Goal: Task Accomplishment & Management: Manage account settings

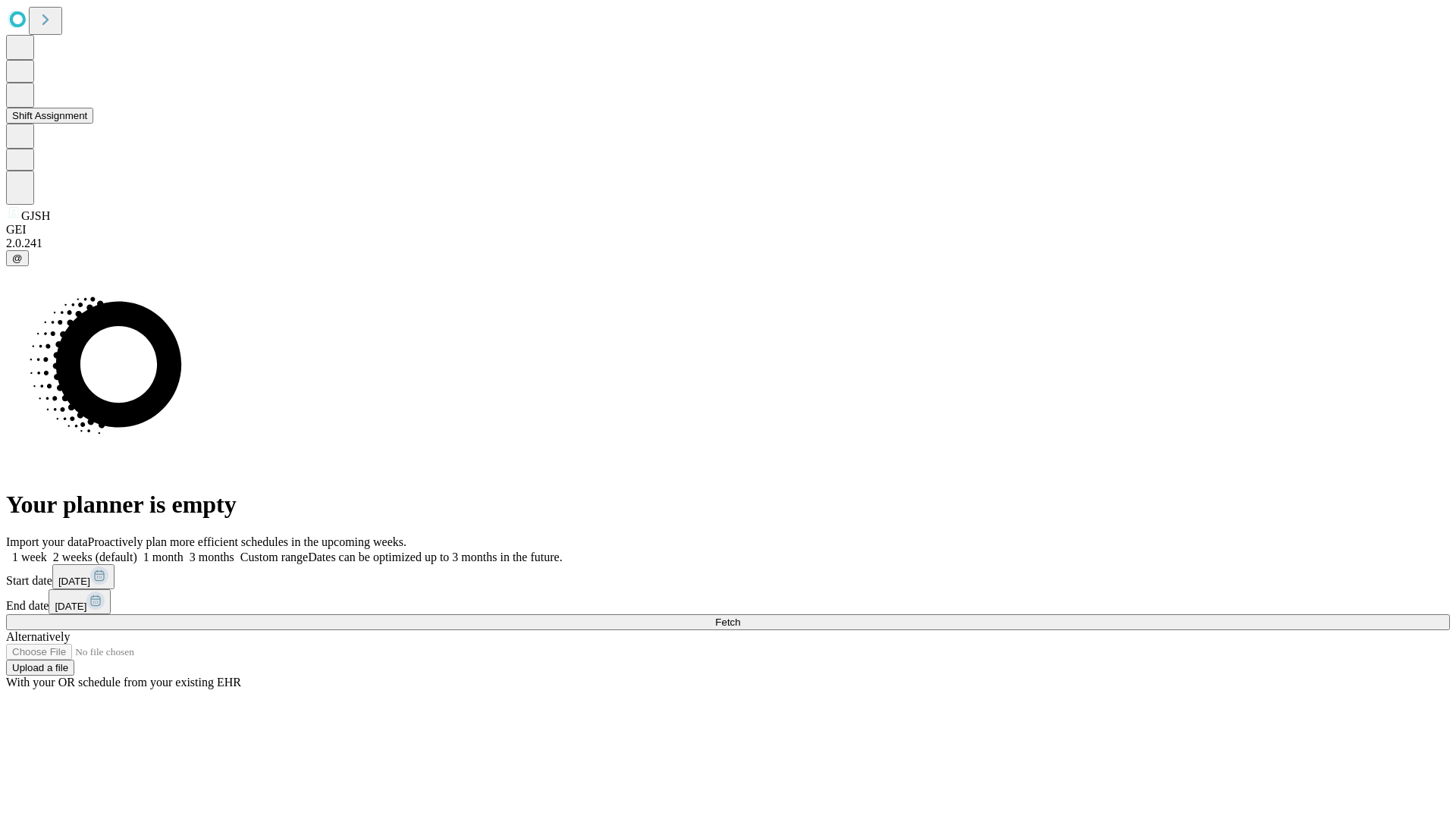
click at [94, 123] on button "Shift Assignment" at bounding box center [49, 116] width 88 height 16
